Goal: Find specific page/section: Find specific page/section

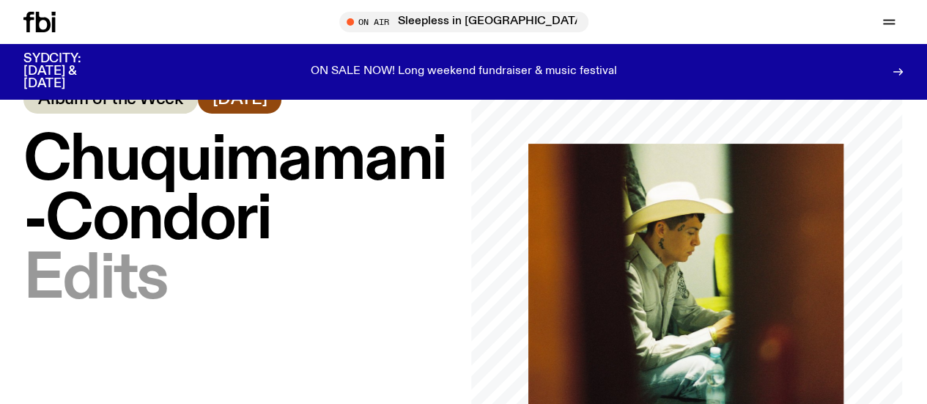
scroll to position [51, 0]
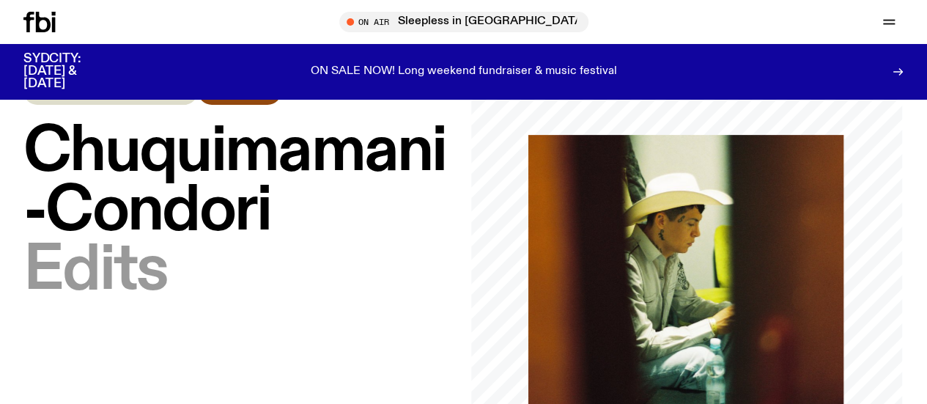
click at [342, 244] on span "Chuquimamani-Condori" at bounding box center [234, 181] width 423 height 125
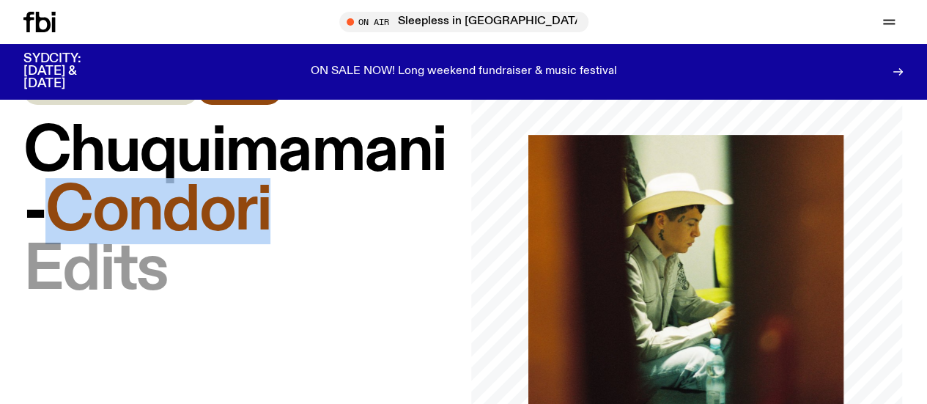
click at [342, 244] on span "Chuquimamani-Condori" at bounding box center [234, 181] width 423 height 125
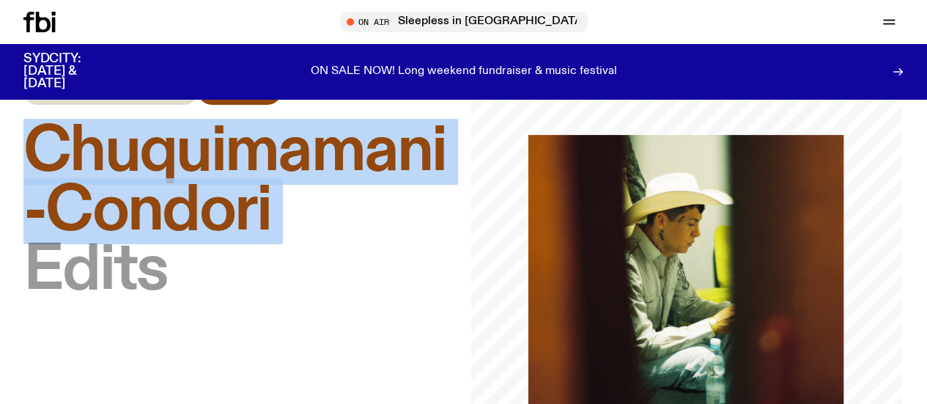
click at [342, 244] on span "Chuquimamani-Condori" at bounding box center [234, 181] width 423 height 125
click at [231, 244] on span "Chuquimamani-Condori" at bounding box center [234, 181] width 423 height 125
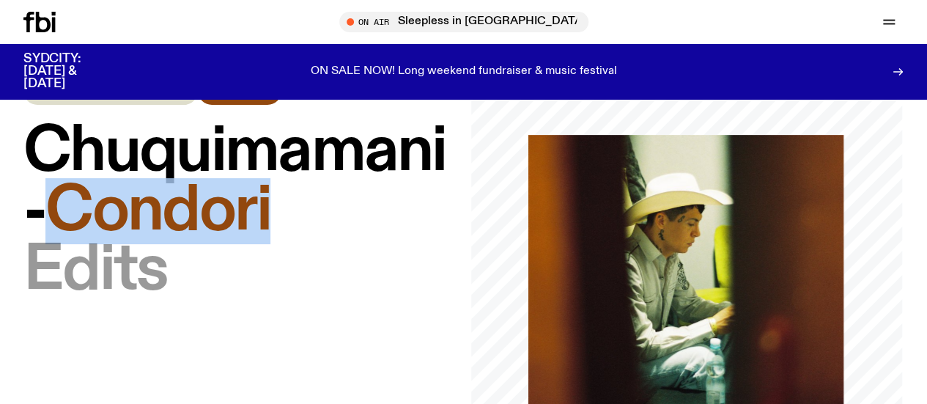
click at [231, 244] on span "Chuquimamani-Condori" at bounding box center [234, 181] width 423 height 125
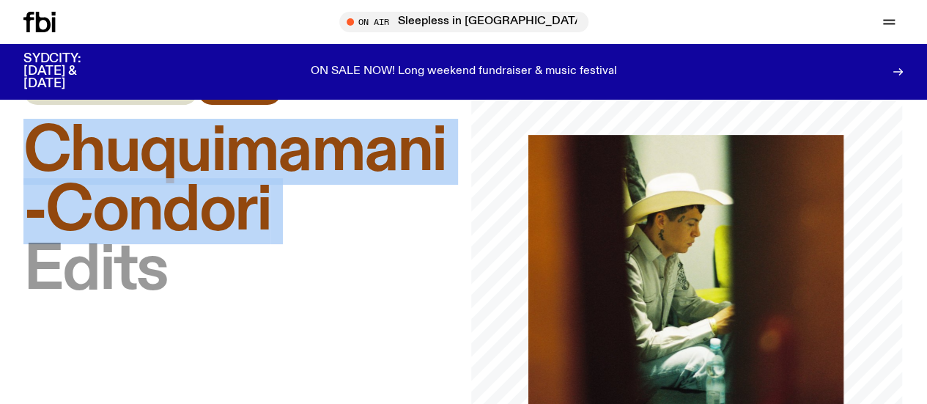
click at [231, 244] on span "Chuquimamani-Condori" at bounding box center [234, 181] width 423 height 125
click at [292, 244] on span "Chuquimamani-Condori" at bounding box center [234, 181] width 423 height 125
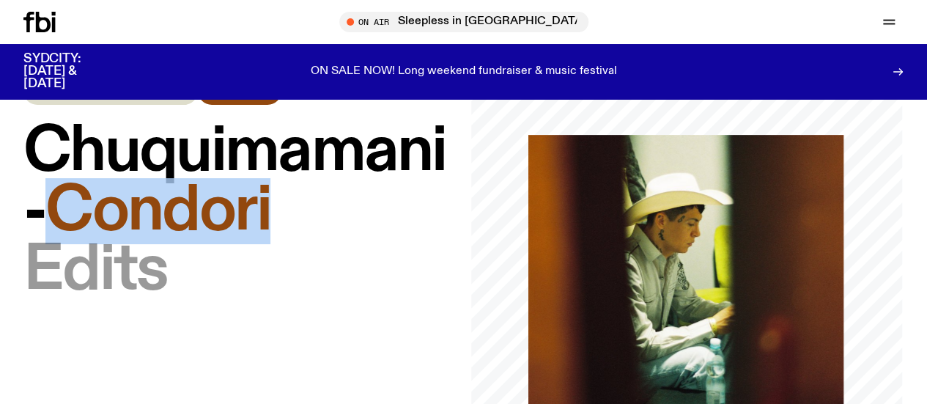
click at [292, 244] on span "Chuquimamani-Condori" at bounding box center [234, 181] width 423 height 125
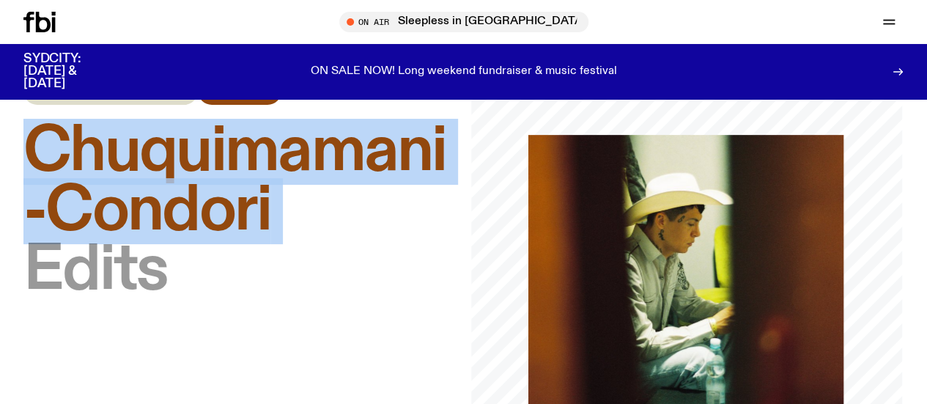
click at [292, 244] on span "Chuquimamani-Condori" at bounding box center [234, 181] width 423 height 125
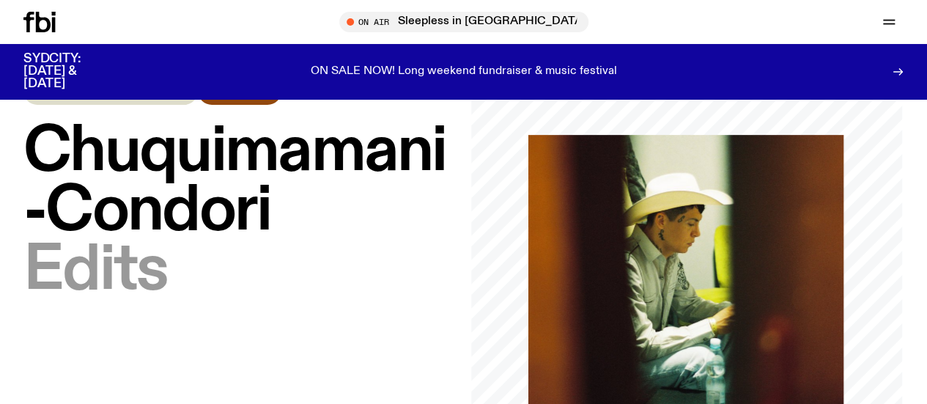
click at [267, 300] on h1 "[PERSON_NAME] – Edits" at bounding box center [239, 211] width 433 height 178
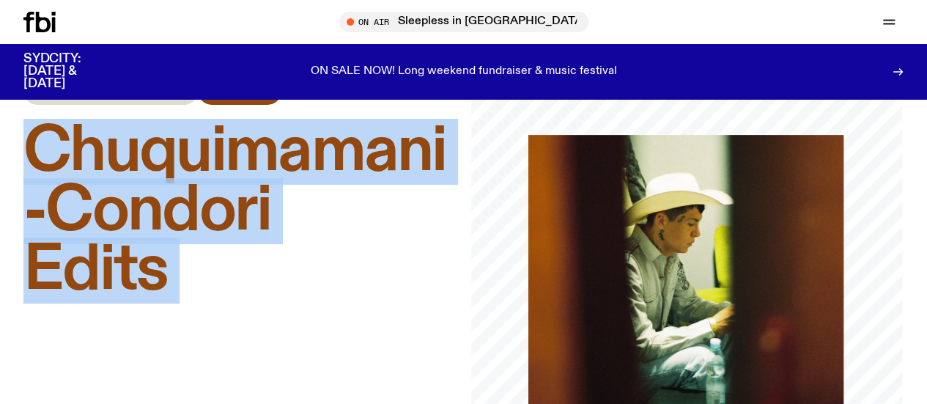
drag, startPoint x: 267, startPoint y: 311, endPoint x: 111, endPoint y: 182, distance: 201.9
click at [111, 182] on h1 "[PERSON_NAME] – Edits" at bounding box center [239, 211] width 433 height 178
click at [111, 182] on span "Chuquimamani-Condori" at bounding box center [234, 181] width 423 height 125
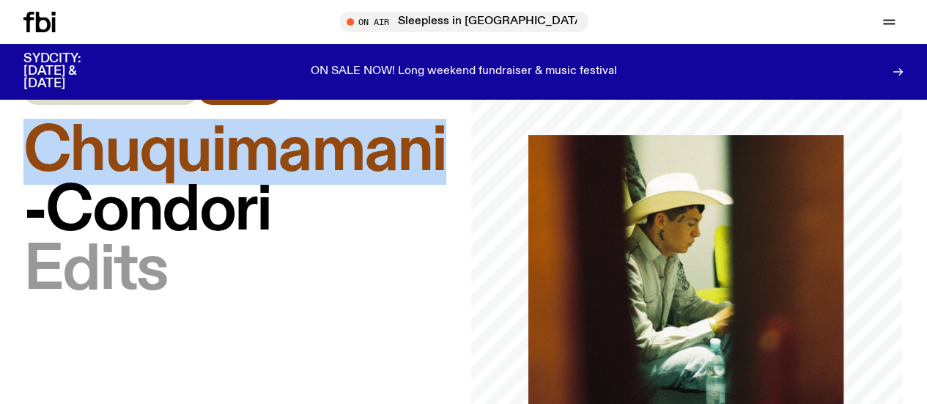
click at [111, 182] on span "Chuquimamani-Condori" at bounding box center [234, 181] width 423 height 125
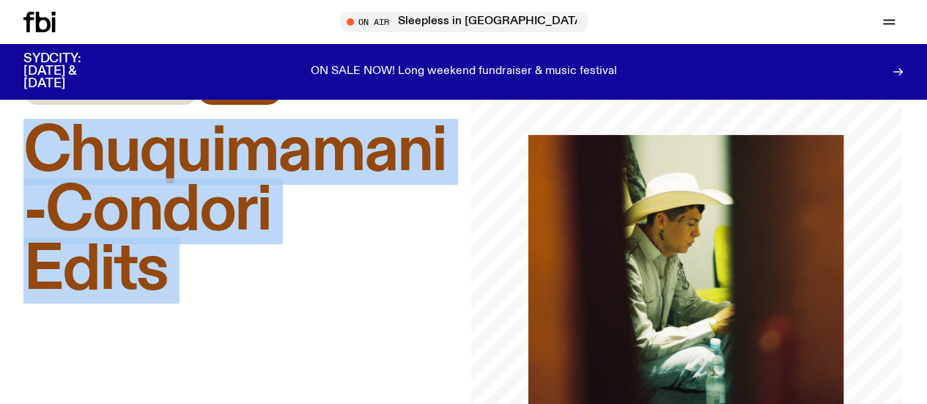
drag, startPoint x: 111, startPoint y: 182, endPoint x: 133, endPoint y: 286, distance: 105.6
click at [133, 286] on h1 "[PERSON_NAME] – Edits" at bounding box center [239, 211] width 433 height 178
click at [133, 286] on span "Edits" at bounding box center [95, 270] width 144 height 66
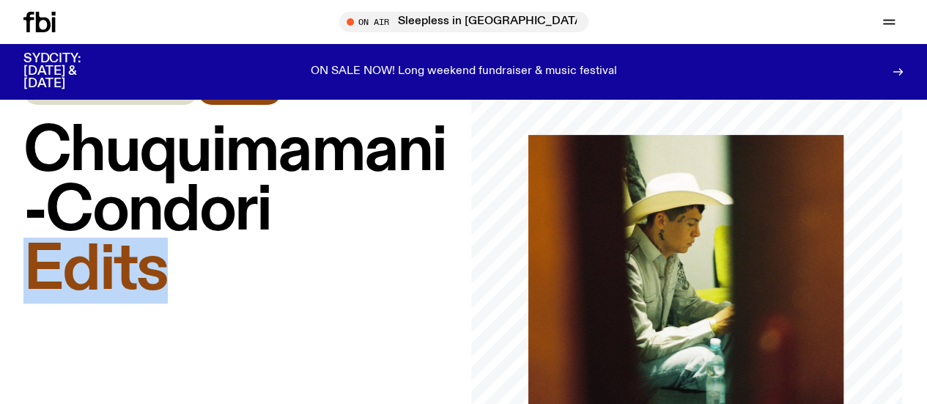
click at [133, 286] on span "Edits" at bounding box center [95, 270] width 144 height 66
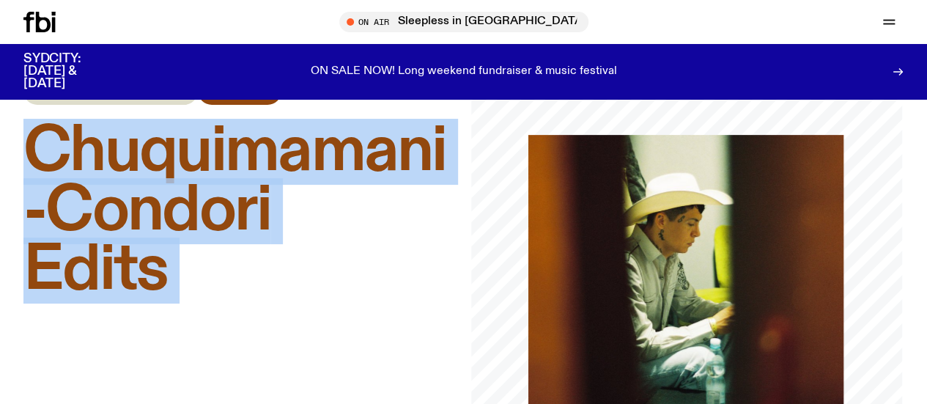
drag, startPoint x: 133, startPoint y: 286, endPoint x: 95, endPoint y: 159, distance: 132.6
click at [95, 159] on h1 "[PERSON_NAME] – Edits" at bounding box center [239, 211] width 433 height 178
click at [95, 159] on span "Chuquimamani-Condori" at bounding box center [234, 181] width 423 height 125
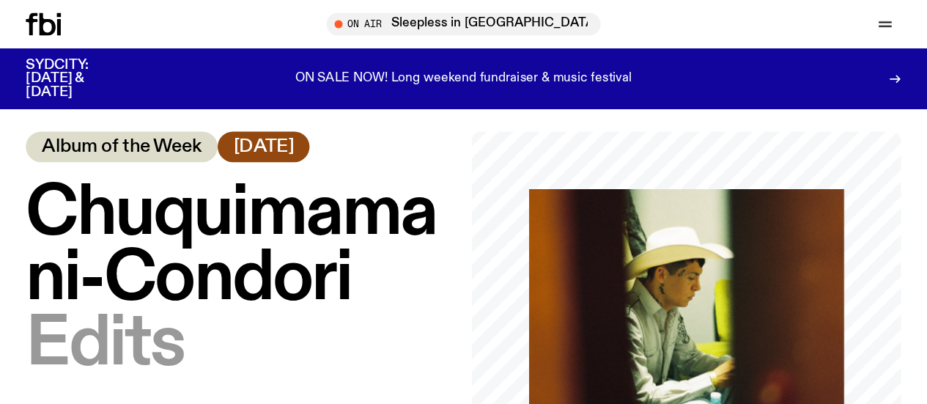
scroll to position [8, 0]
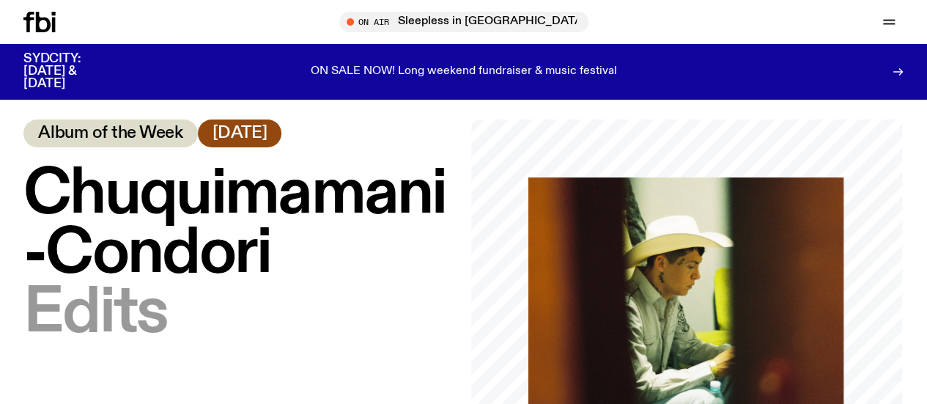
drag, startPoint x: 903, startPoint y: 15, endPoint x: 372, endPoint y: 193, distance: 560.5
click at [372, 193] on span "Chuquimamani-Condori" at bounding box center [234, 223] width 423 height 125
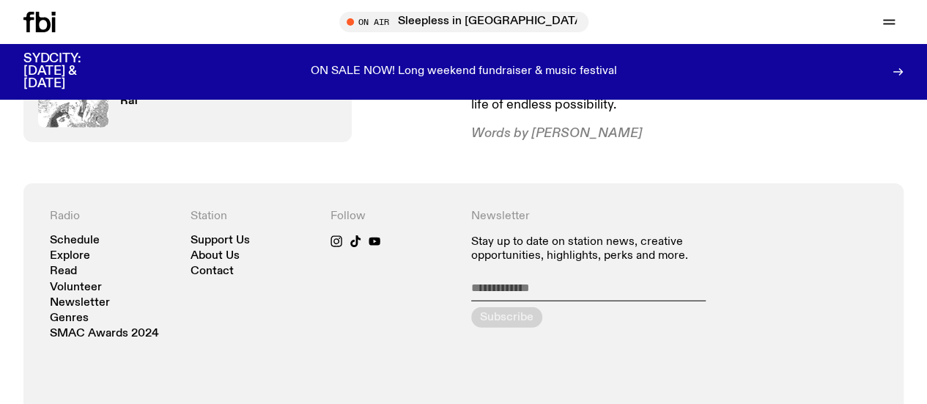
scroll to position [1741, 0]
